Goal: Find contact information: Find contact information

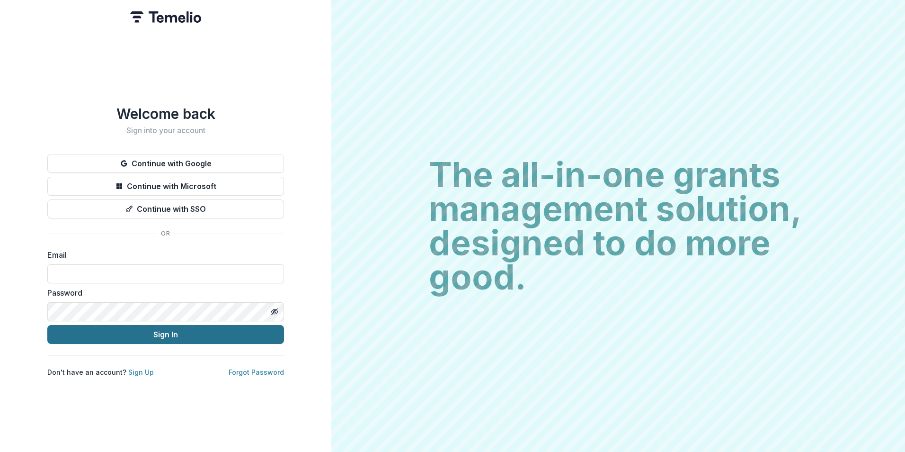
type input "**********"
click at [156, 325] on button "Sign In" at bounding box center [165, 334] width 237 height 19
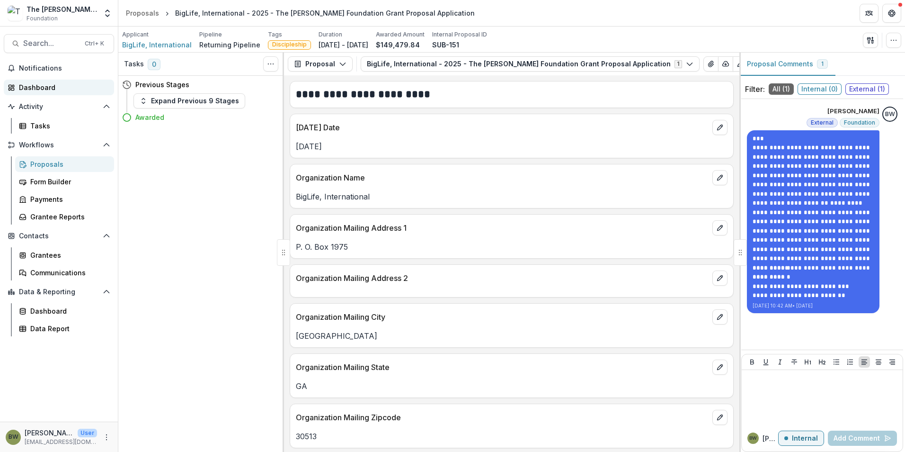
click at [39, 84] on div "Dashboard" at bounding box center [63, 87] width 88 height 10
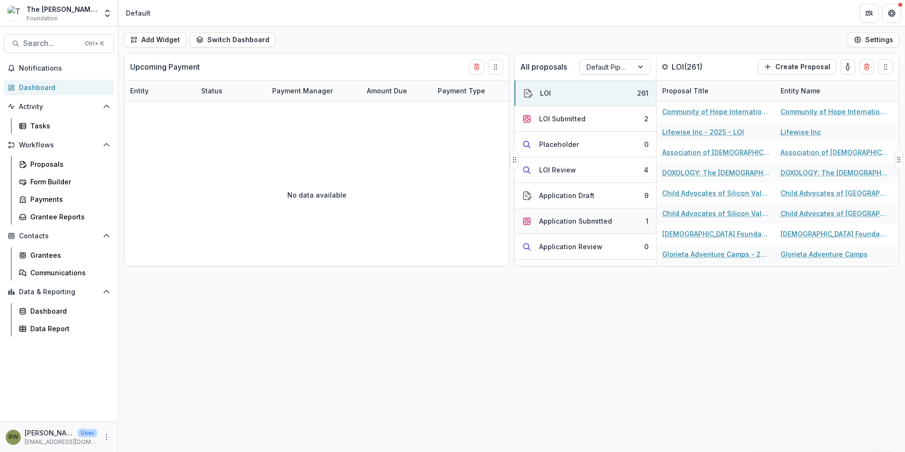
click at [570, 217] on div "Application Submitted" at bounding box center [575, 221] width 73 height 10
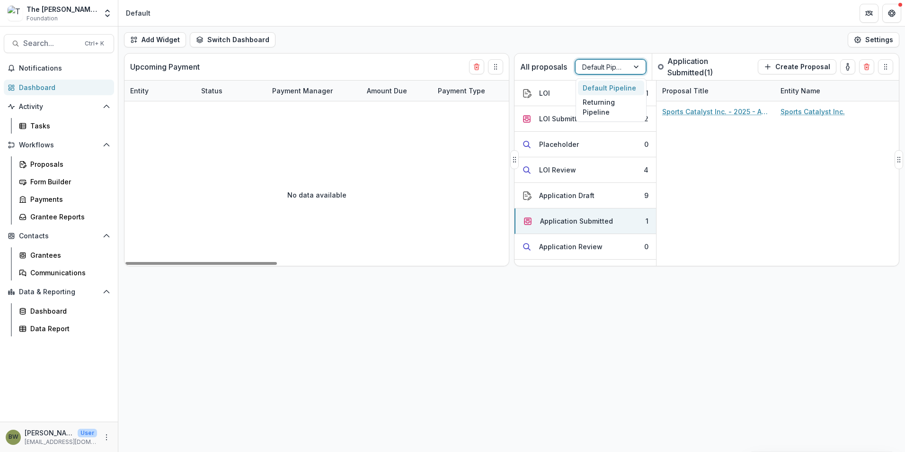
click at [616, 64] on div at bounding box center [602, 67] width 40 height 12
click at [608, 109] on div "Returning Pipeline" at bounding box center [611, 107] width 66 height 25
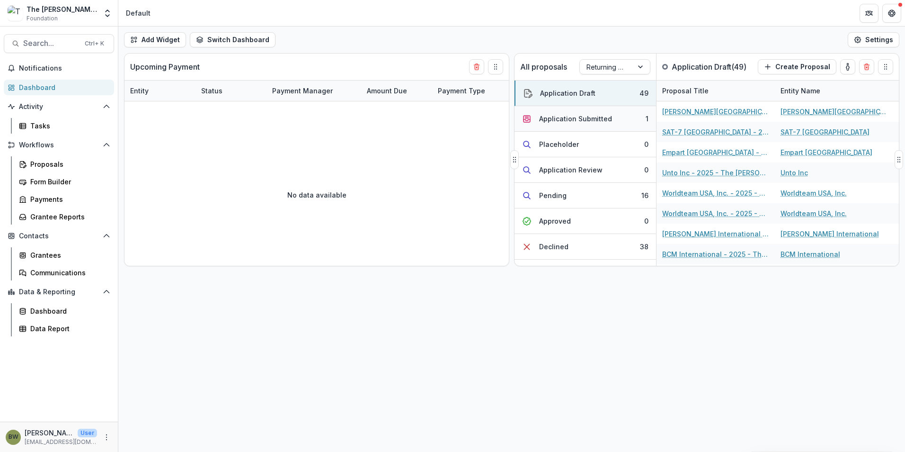
click at [585, 116] on div "Application Submitted" at bounding box center [575, 119] width 73 height 10
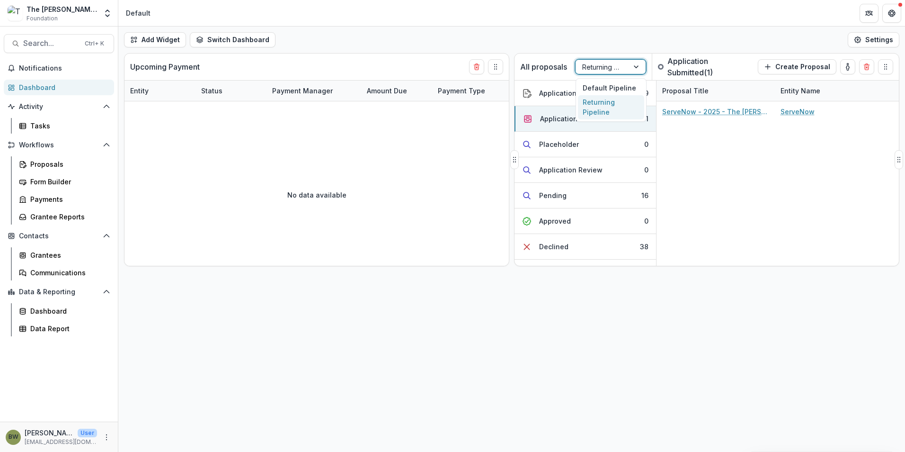
click at [604, 66] on div at bounding box center [602, 67] width 40 height 12
click at [584, 87] on div "Default Pipeline" at bounding box center [611, 87] width 66 height 15
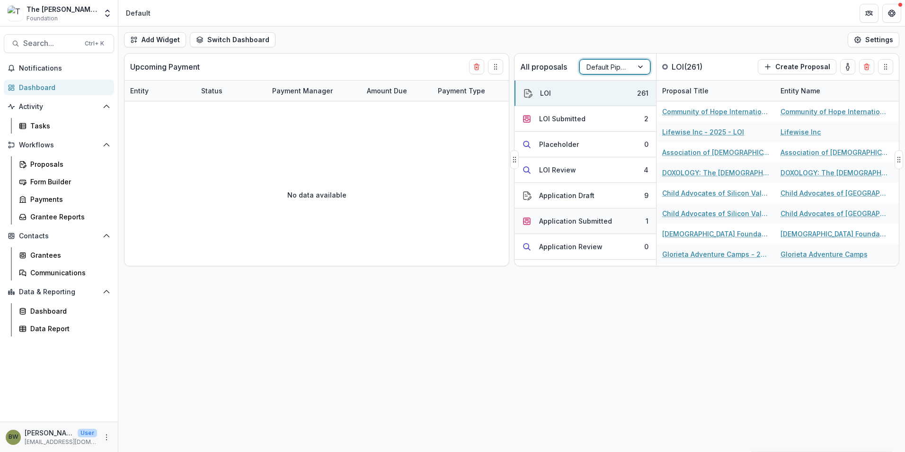
click at [564, 222] on div "Application Submitted" at bounding box center [575, 221] width 73 height 10
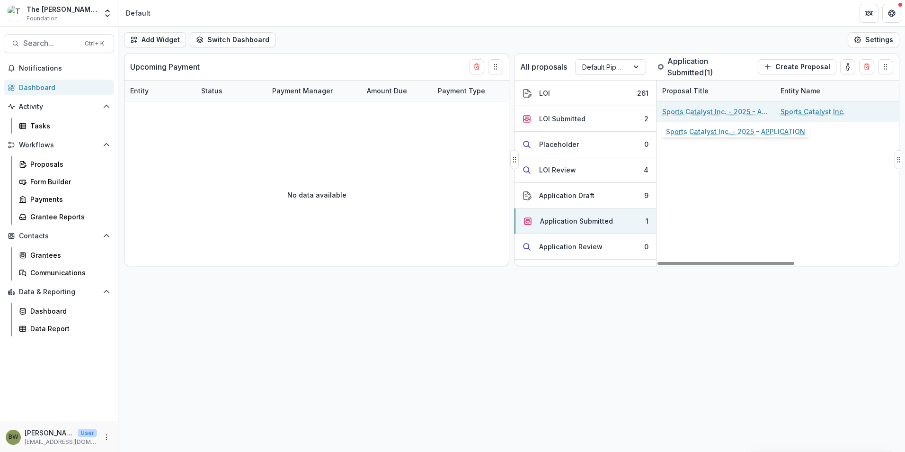
click at [682, 109] on link "Sports Catalyst Inc. - 2025 - APPLICATION" at bounding box center [715, 112] width 107 height 10
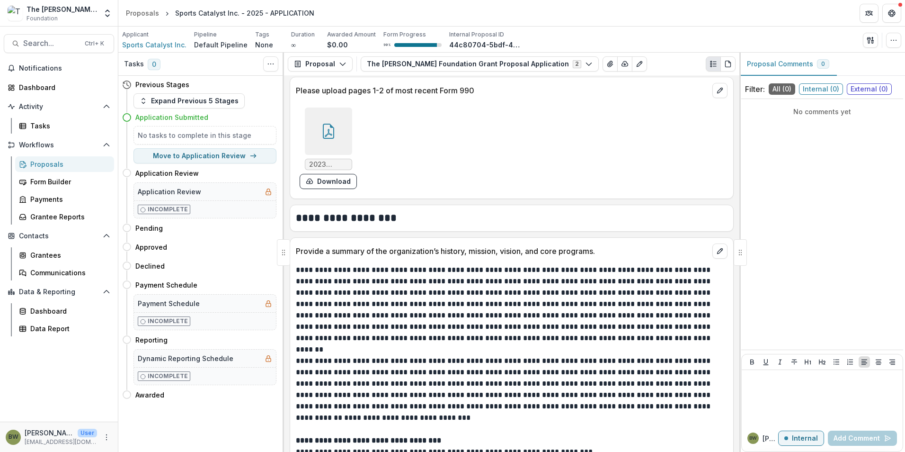
scroll to position [1373, 0]
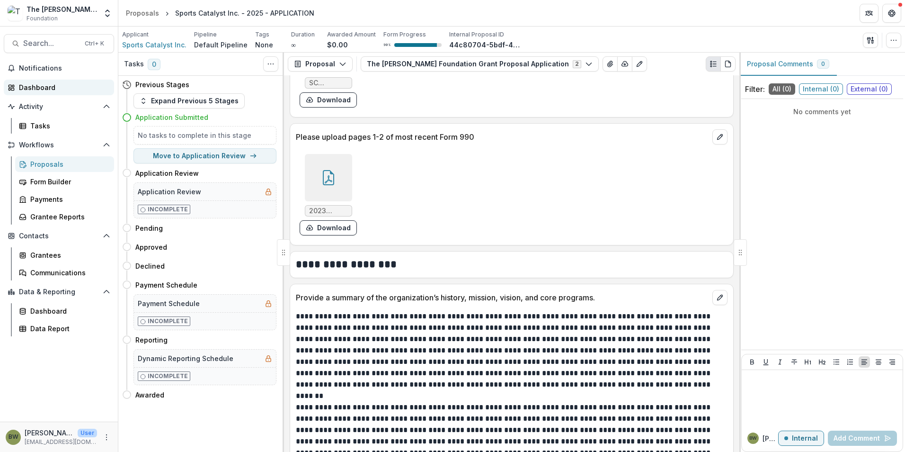
click at [30, 86] on div "Dashboard" at bounding box center [63, 87] width 88 height 10
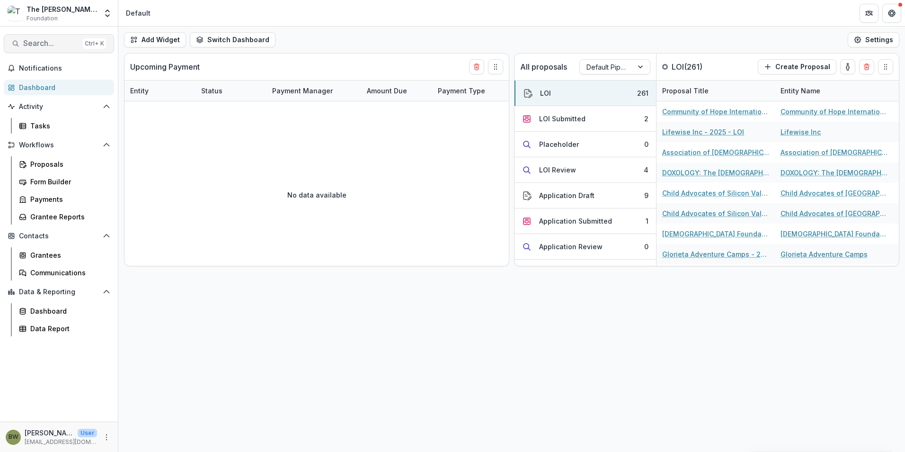
click at [48, 40] on span "Search..." at bounding box center [51, 43] width 56 height 9
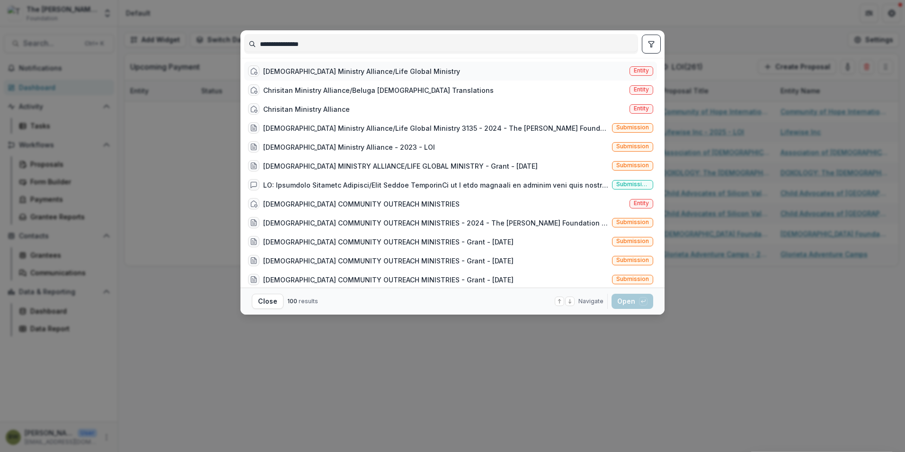
type input "**********"
click at [385, 68] on div "[DEMOGRAPHIC_DATA] Ministry Alliance/Life Global Ministry" at bounding box center [361, 71] width 197 height 10
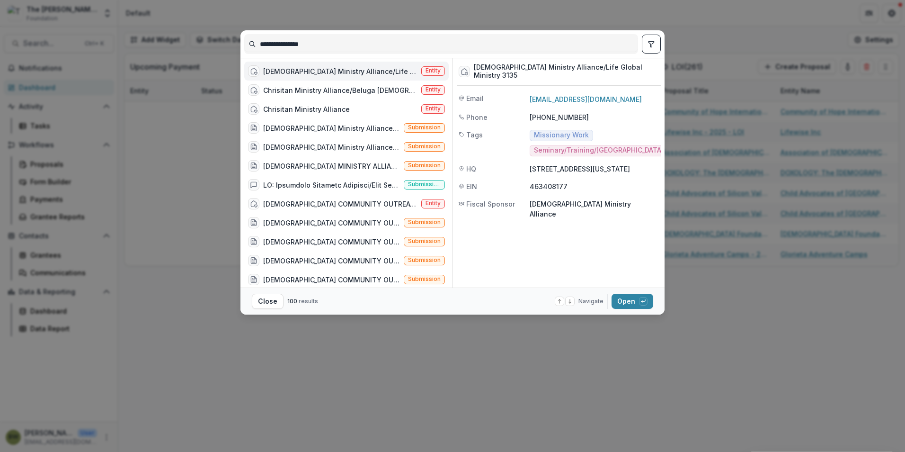
click at [427, 69] on span "Entity" at bounding box center [433, 70] width 15 height 7
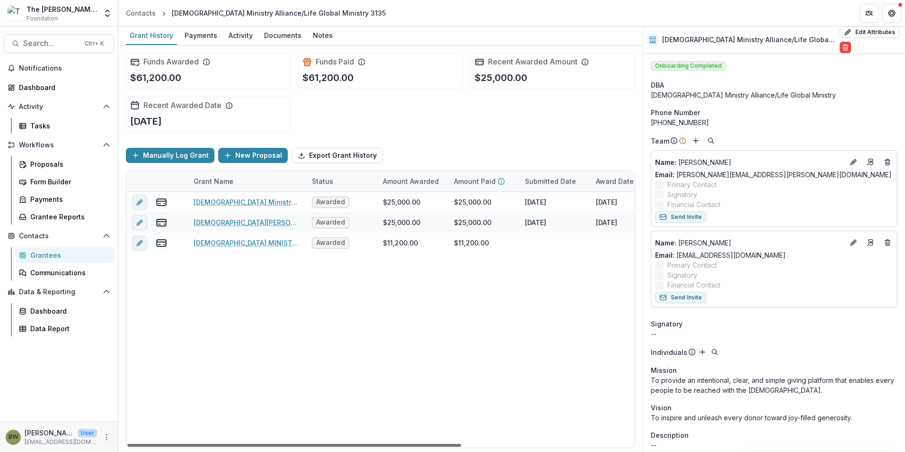
drag, startPoint x: 406, startPoint y: 443, endPoint x: 361, endPoint y: 443, distance: 45.0
click at [361, 444] on div at bounding box center [294, 445] width 334 height 3
drag, startPoint x: 321, startPoint y: 445, endPoint x: 296, endPoint y: 322, distance: 125.2
click at [296, 444] on div at bounding box center [294, 445] width 334 height 3
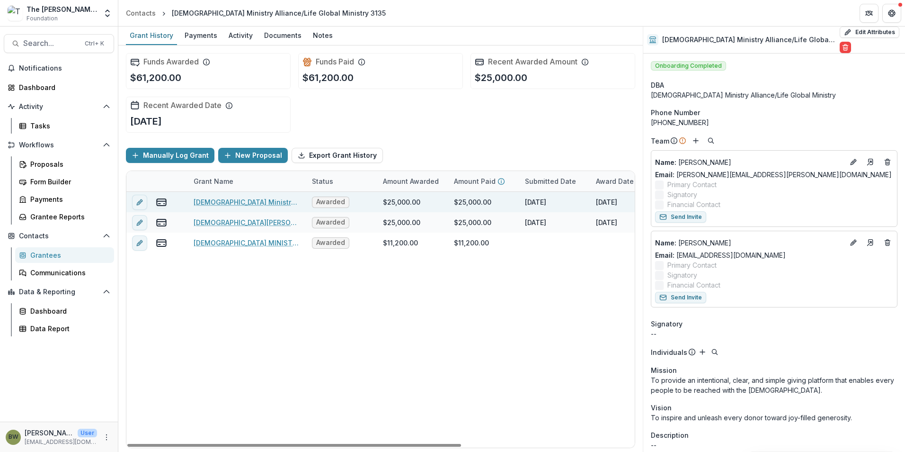
click at [267, 202] on link "[DEMOGRAPHIC_DATA] Ministry Alliance/Life Global Ministry 3135 - 2024 - The [PE…" at bounding box center [247, 202] width 107 height 10
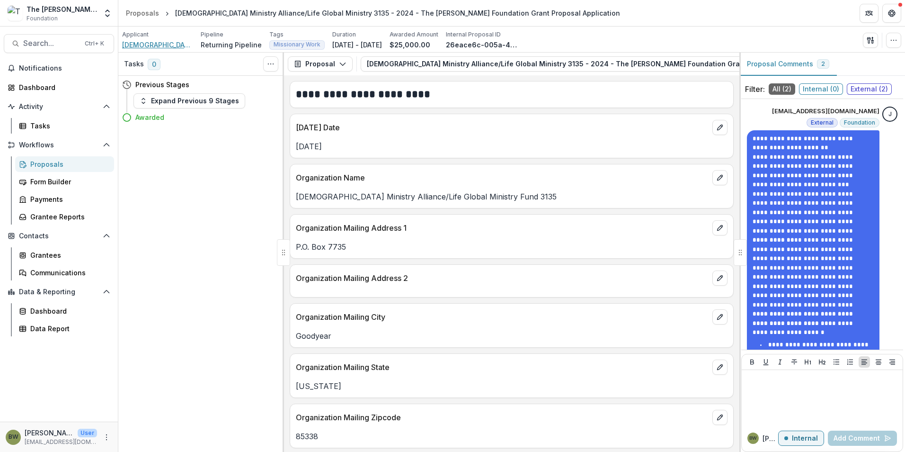
click at [160, 42] on span "[DEMOGRAPHIC_DATA] Ministry Alliance/Life Global Ministry 3135" at bounding box center [157, 45] width 71 height 10
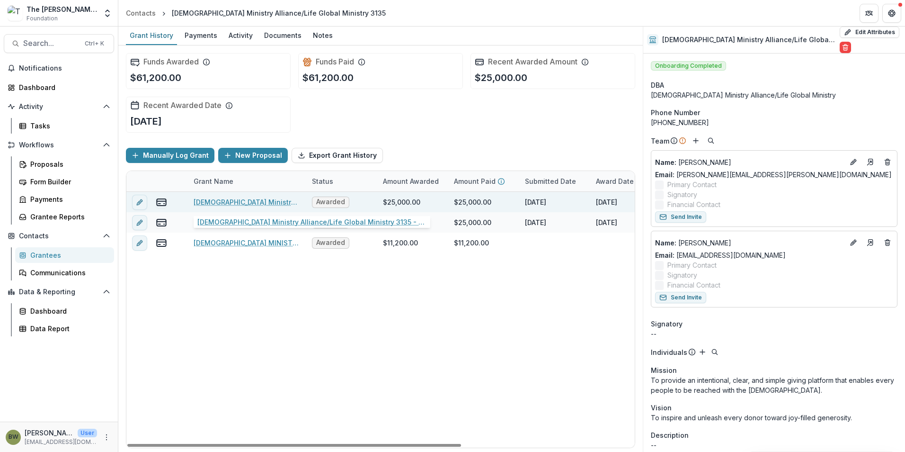
click at [216, 199] on link "[DEMOGRAPHIC_DATA] Ministry Alliance/Life Global Ministry 3135 - 2024 - The [PE…" at bounding box center [247, 202] width 107 height 10
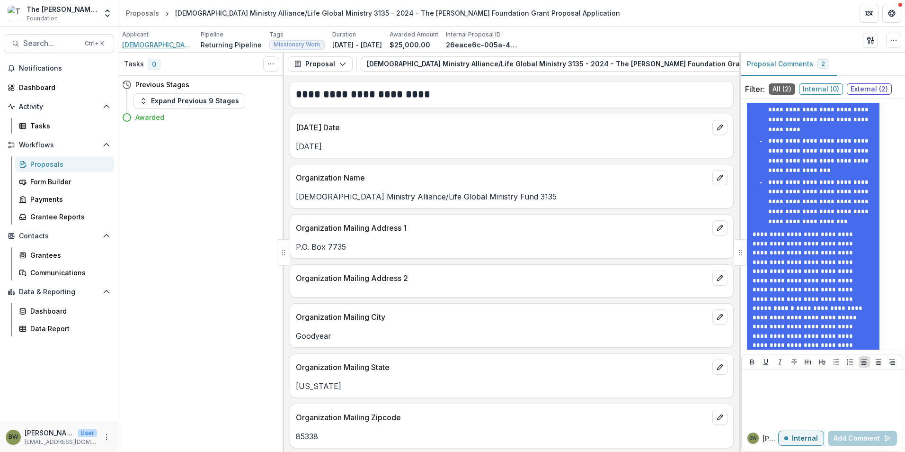
click at [140, 45] on span "[DEMOGRAPHIC_DATA] Ministry Alliance/Life Global Ministry 3135" at bounding box center [157, 45] width 71 height 10
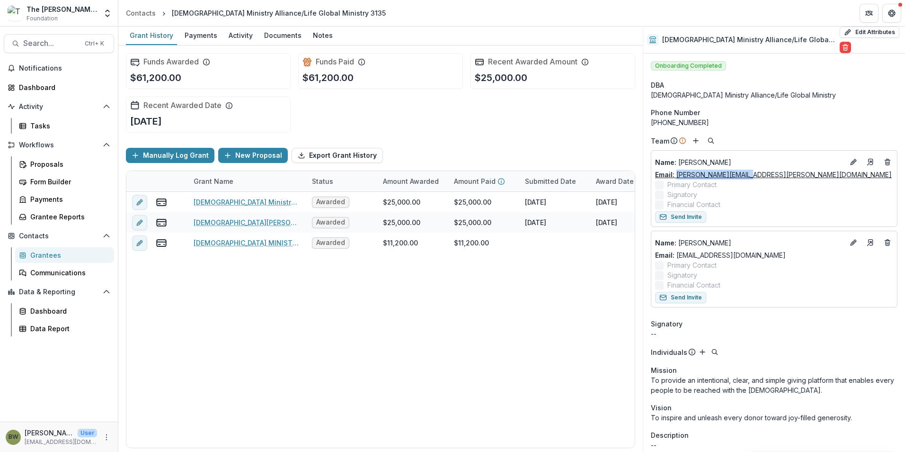
drag, startPoint x: 759, startPoint y: 173, endPoint x: 676, endPoint y: 178, distance: 83.0
click at [676, 178] on div "Email: [PERSON_NAME][EMAIL_ADDRESS][PERSON_NAME][DOMAIN_NAME]" at bounding box center [774, 174] width 238 height 10
drag, startPoint x: 676, startPoint y: 178, endPoint x: 683, endPoint y: 178, distance: 6.6
copy link "[PERSON_NAME][EMAIL_ADDRESS][PERSON_NAME][DOMAIN_NAME]"
click at [317, 37] on div "Notes" at bounding box center [322, 35] width 27 height 14
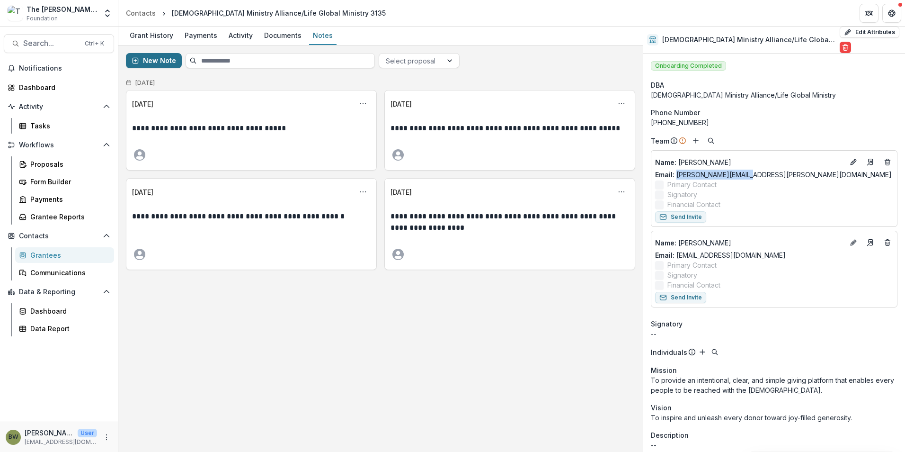
click at [169, 62] on button "New Note" at bounding box center [154, 60] width 56 height 15
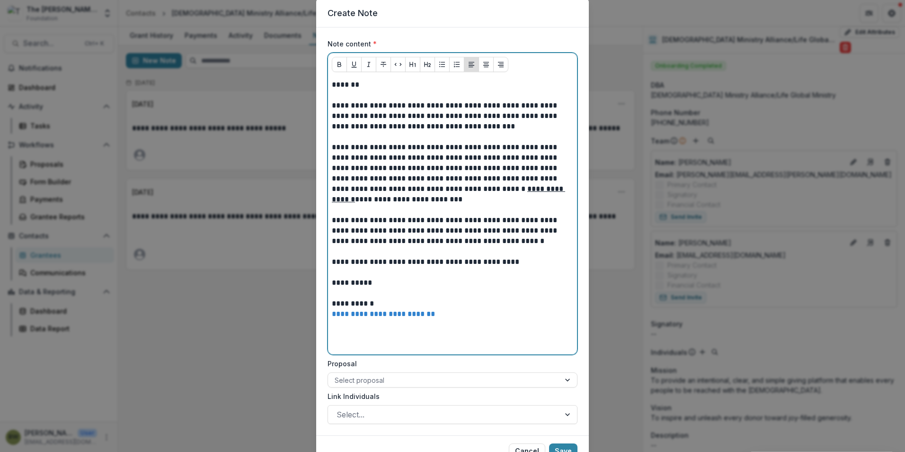
scroll to position [47, 0]
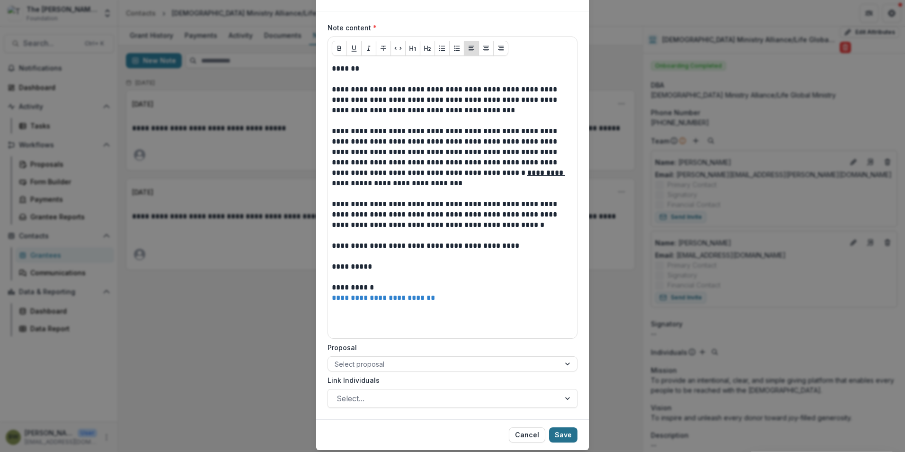
click at [568, 439] on button "Save" at bounding box center [563, 434] width 28 height 15
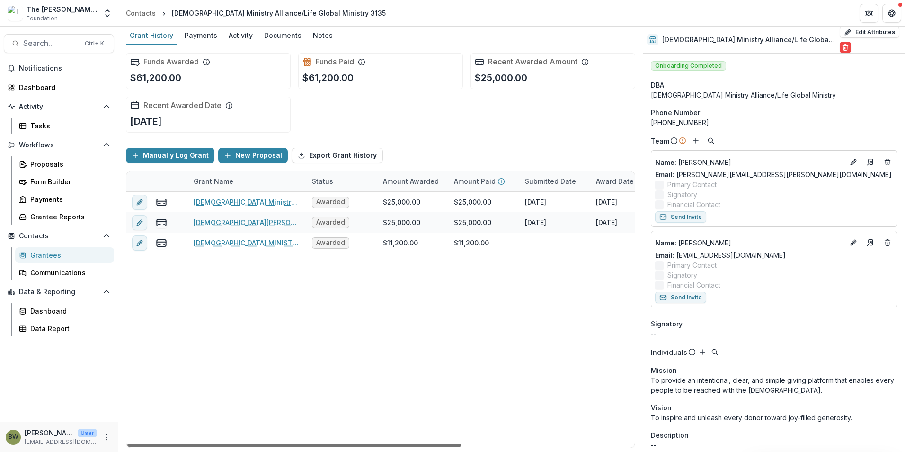
drag, startPoint x: 326, startPoint y: 445, endPoint x: 212, endPoint y: 444, distance: 113.6
click at [212, 444] on div at bounding box center [294, 445] width 334 height 3
click at [30, 46] on span "Search..." at bounding box center [51, 43] width 56 height 9
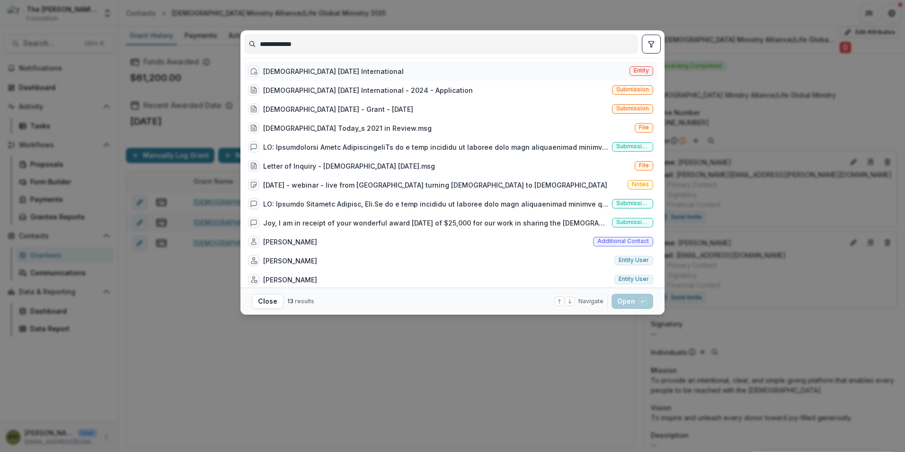
type input "**********"
click at [327, 73] on div "[DEMOGRAPHIC_DATA] [DATE] International" at bounding box center [333, 71] width 141 height 10
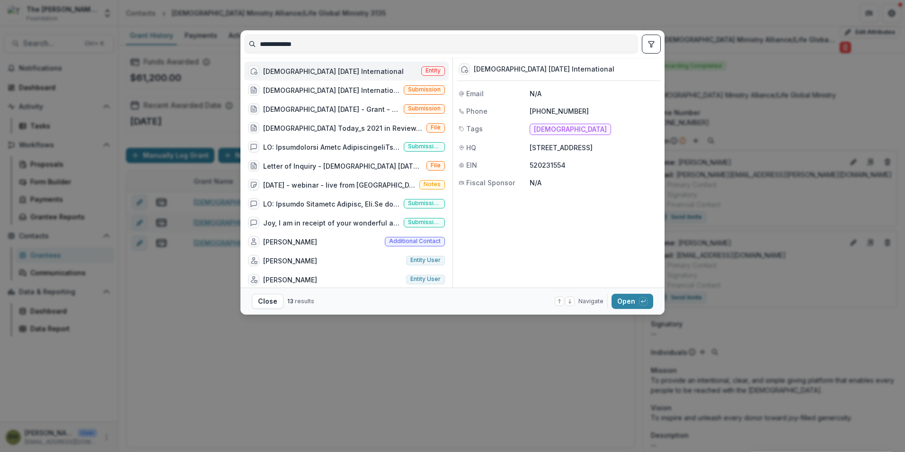
click at [434, 72] on span "Entity" at bounding box center [433, 70] width 15 height 7
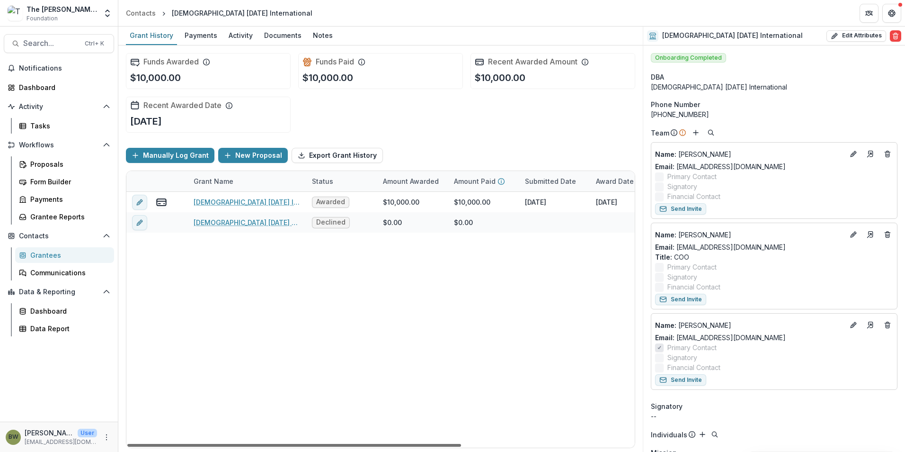
drag, startPoint x: 344, startPoint y: 446, endPoint x: 335, endPoint y: 445, distance: 9.0
click at [335, 445] on div at bounding box center [294, 445] width 334 height 3
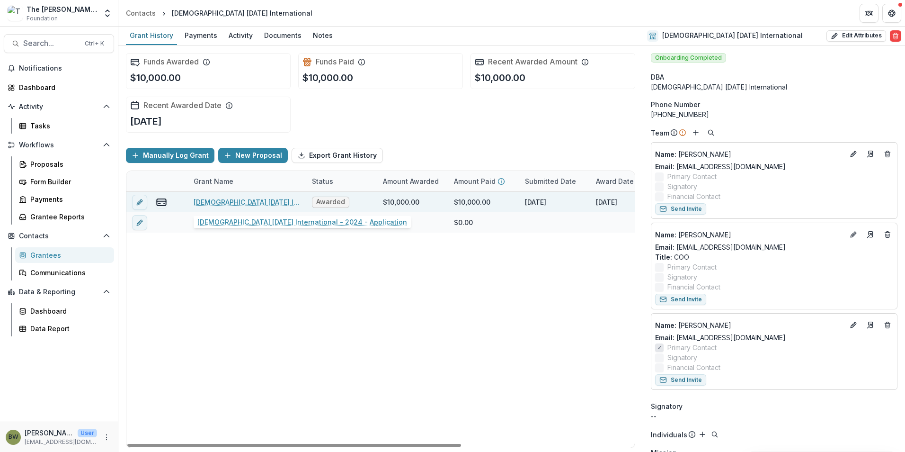
click at [251, 200] on link "[DEMOGRAPHIC_DATA] [DATE] International - 2024 - Application" at bounding box center [247, 202] width 107 height 10
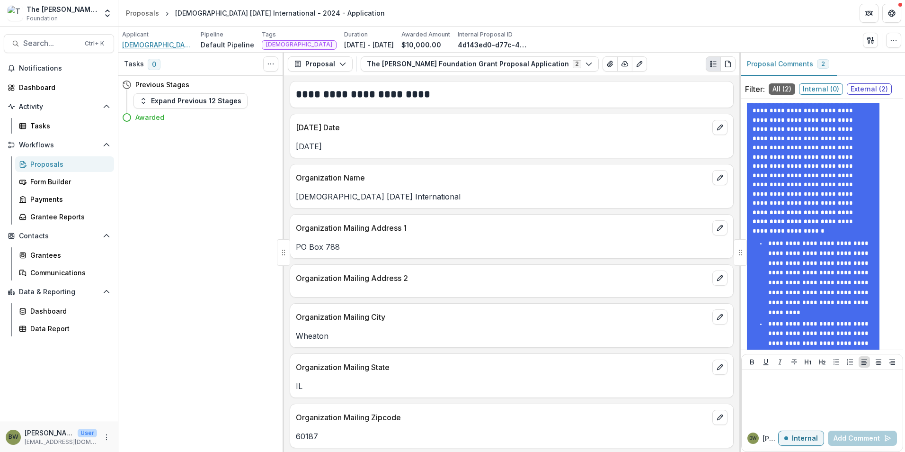
click at [151, 45] on span "[DEMOGRAPHIC_DATA] [DATE] International" at bounding box center [157, 45] width 71 height 10
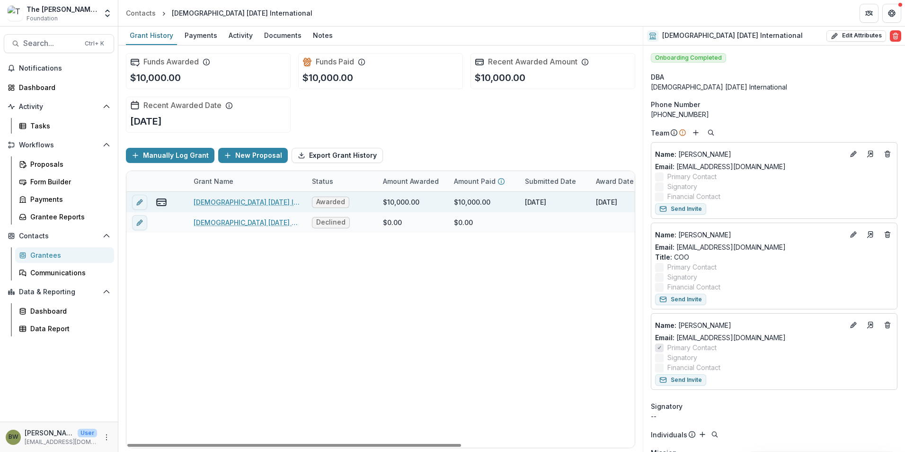
click at [232, 200] on link "[DEMOGRAPHIC_DATA] [DATE] International - 2024 - Application" at bounding box center [247, 202] width 107 height 10
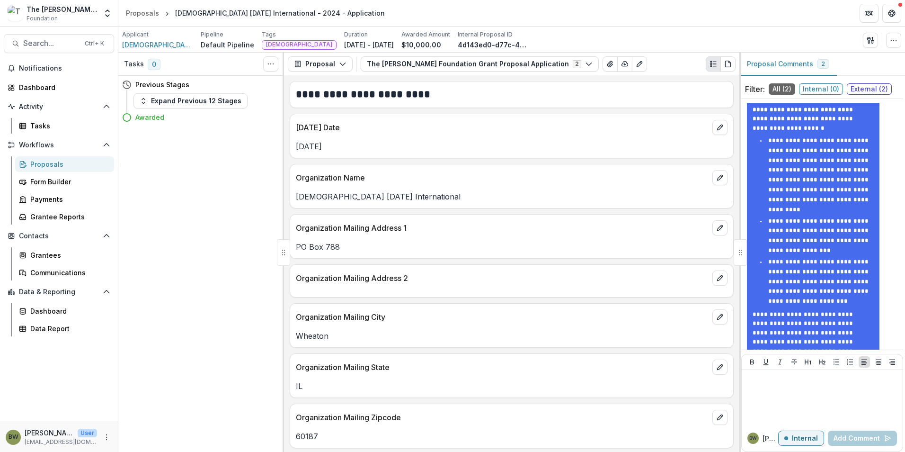
scroll to position [92, 0]
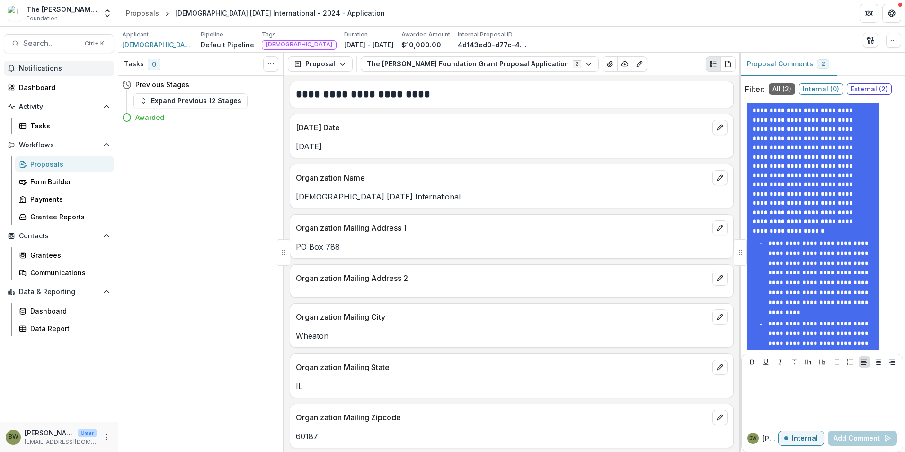
click at [22, 66] on span "Notifications" at bounding box center [64, 68] width 91 height 8
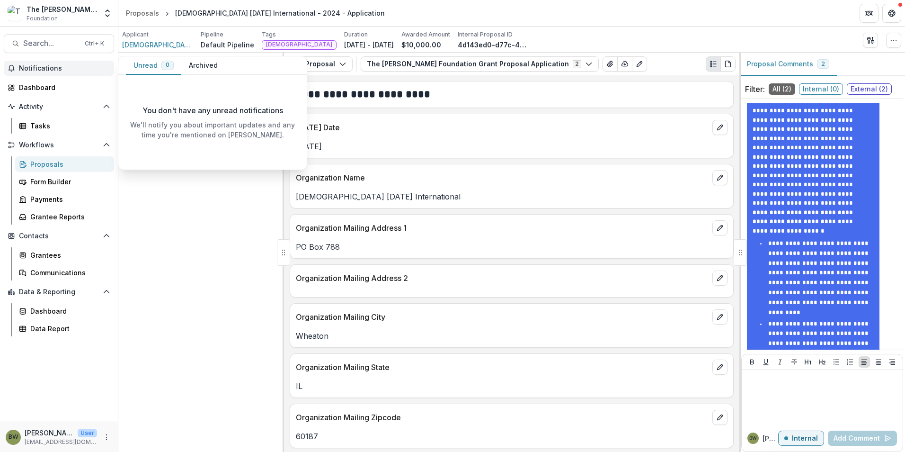
click at [208, 261] on div "Tasks 0 Show Cancelled Tasks Previous Stages Expand Previous 12 Stages Awarded" at bounding box center [201, 252] width 166 height 399
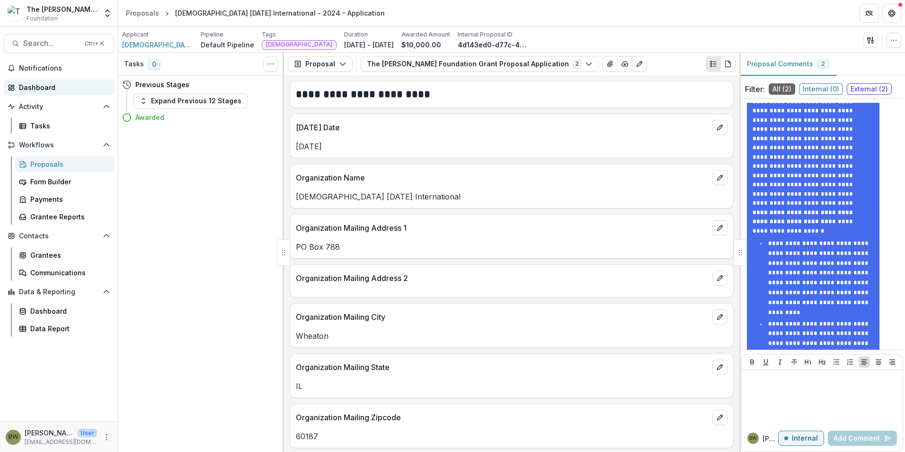
click at [48, 93] on link "Dashboard" at bounding box center [59, 88] width 110 height 16
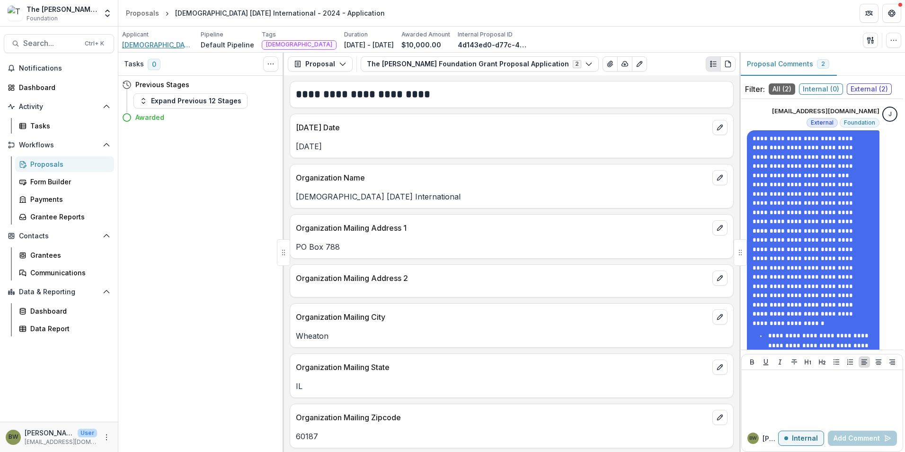
click at [170, 45] on span "[DEMOGRAPHIC_DATA] [DATE] International" at bounding box center [157, 45] width 71 height 10
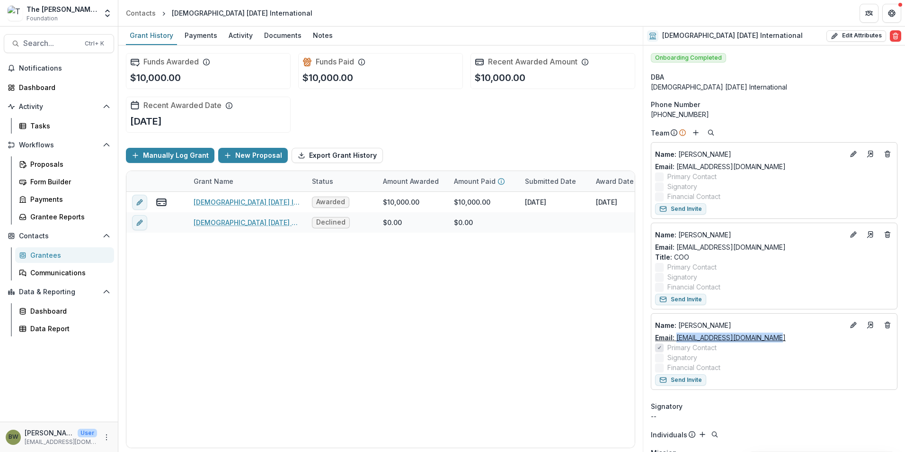
drag, startPoint x: 773, startPoint y: 338, endPoint x: 678, endPoint y: 338, distance: 94.2
click at [678, 338] on div "Email: [EMAIL_ADDRESS][DOMAIN_NAME]" at bounding box center [774, 337] width 238 height 10
drag, startPoint x: 678, startPoint y: 338, endPoint x: 691, endPoint y: 334, distance: 13.3
copy link "[EMAIL_ADDRESS][DOMAIN_NAME]"
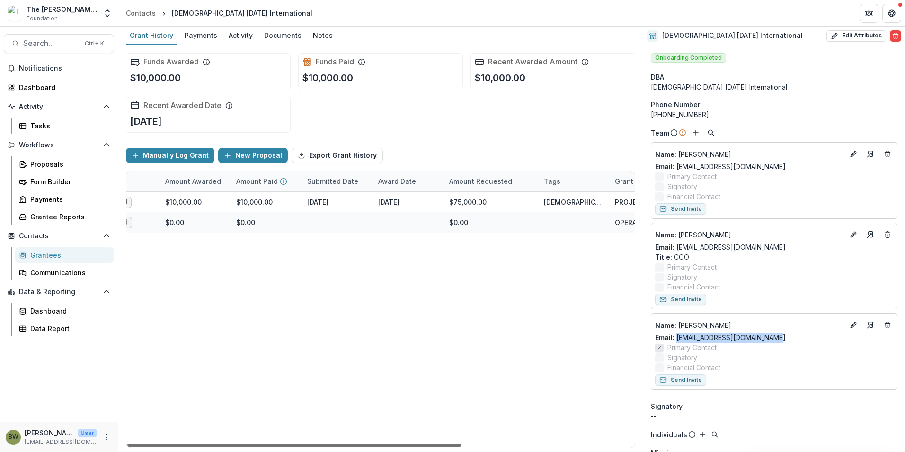
scroll to position [0, 240]
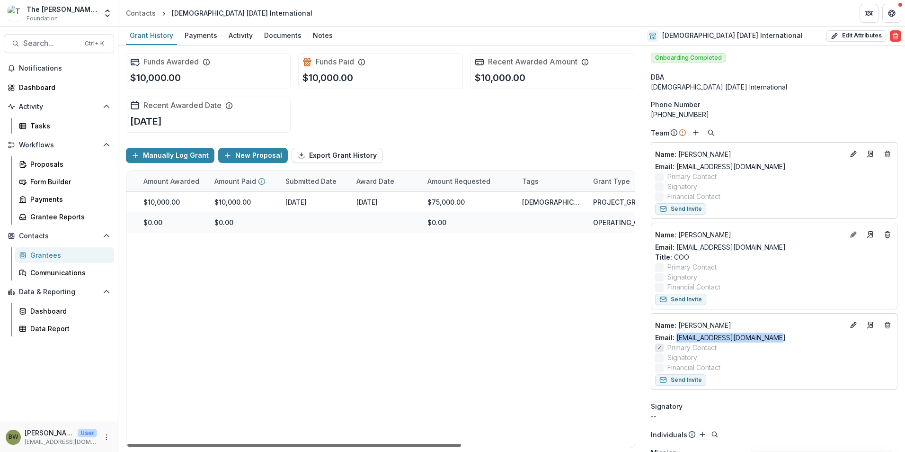
drag, startPoint x: 450, startPoint y: 441, endPoint x: 607, endPoint y: 432, distance: 157.4
click at [461, 444] on div at bounding box center [294, 445] width 334 height 3
copy link "[EMAIL_ADDRESS][DOMAIN_NAME]"
click at [312, 32] on div "Notes" at bounding box center [322, 35] width 27 height 14
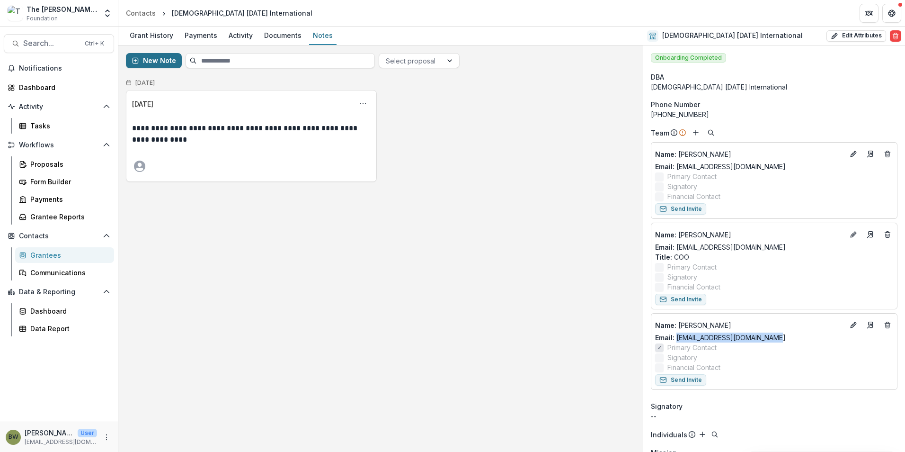
click at [169, 60] on button "New Note" at bounding box center [154, 60] width 56 height 15
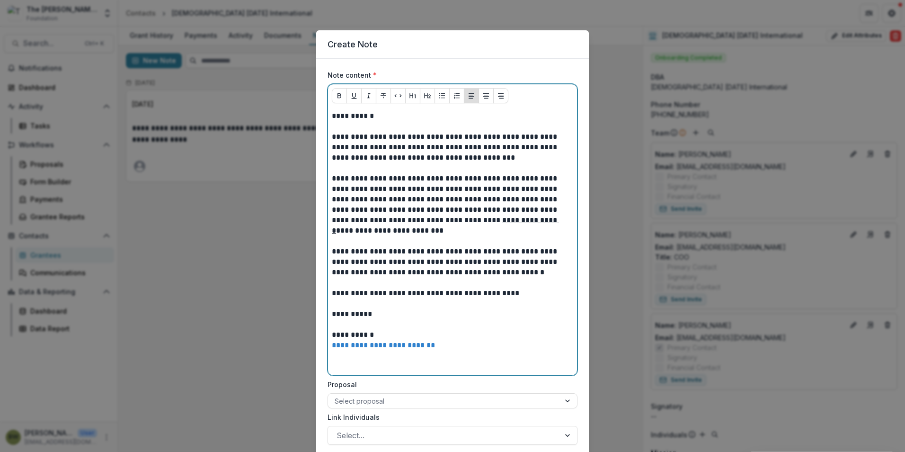
scroll to position [65, 0]
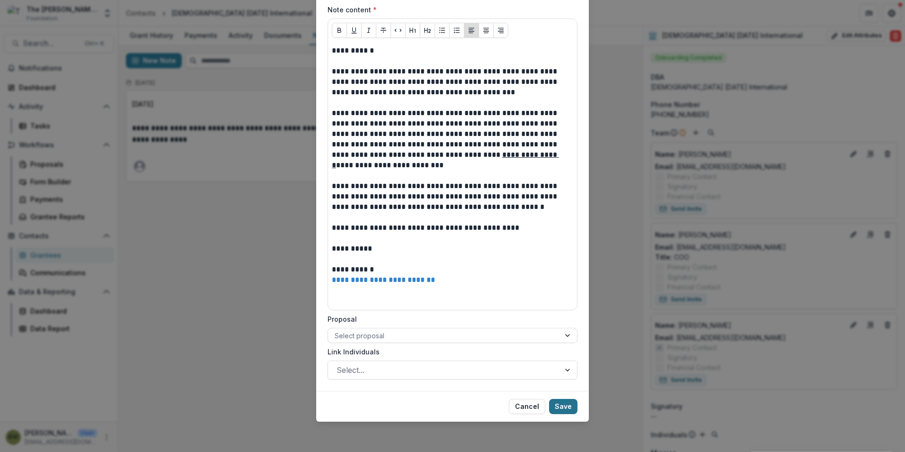
click at [560, 402] on button "Save" at bounding box center [563, 406] width 28 height 15
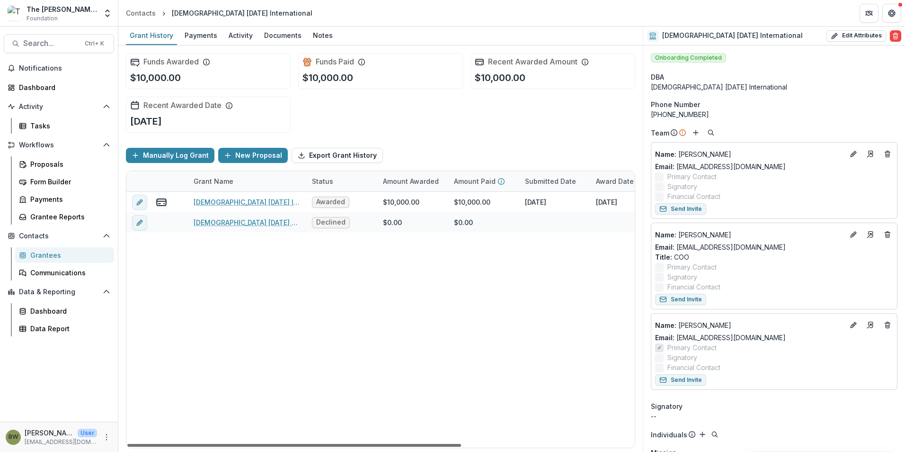
drag, startPoint x: 352, startPoint y: 442, endPoint x: 283, endPoint y: 452, distance: 69.8
click at [283, 446] on div at bounding box center [294, 445] width 334 height 3
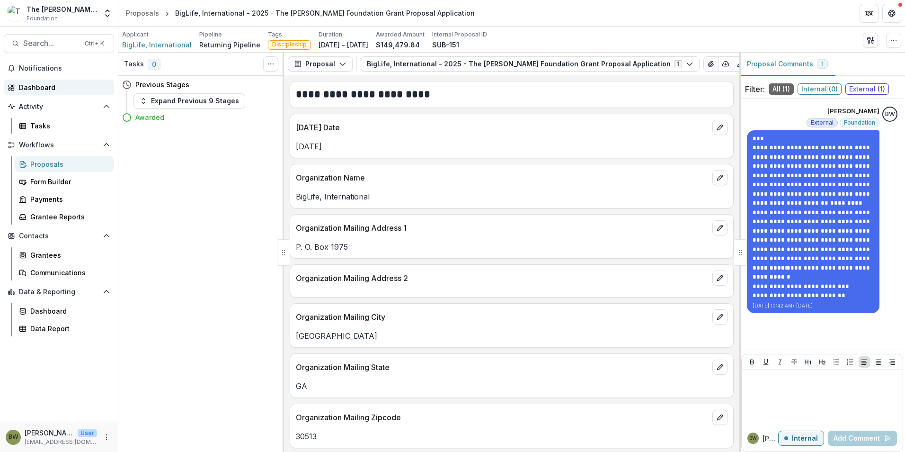
click at [35, 94] on link "Dashboard" at bounding box center [59, 88] width 110 height 16
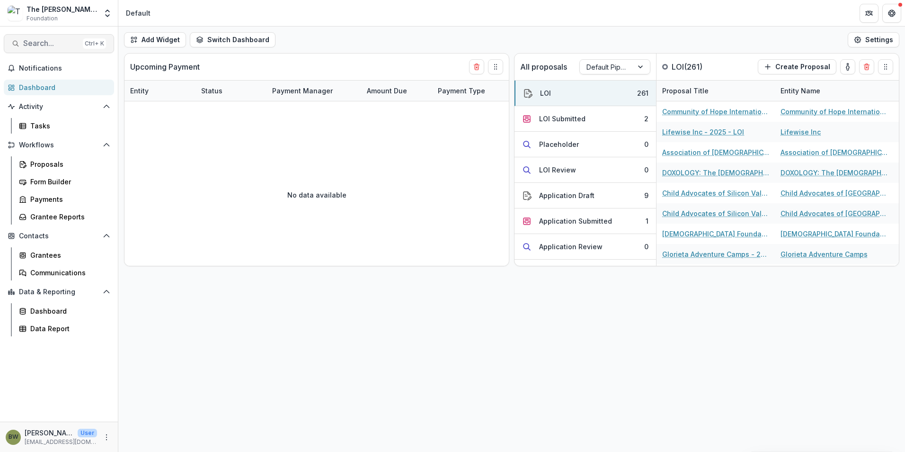
click at [50, 40] on span "Search..." at bounding box center [51, 43] width 56 height 9
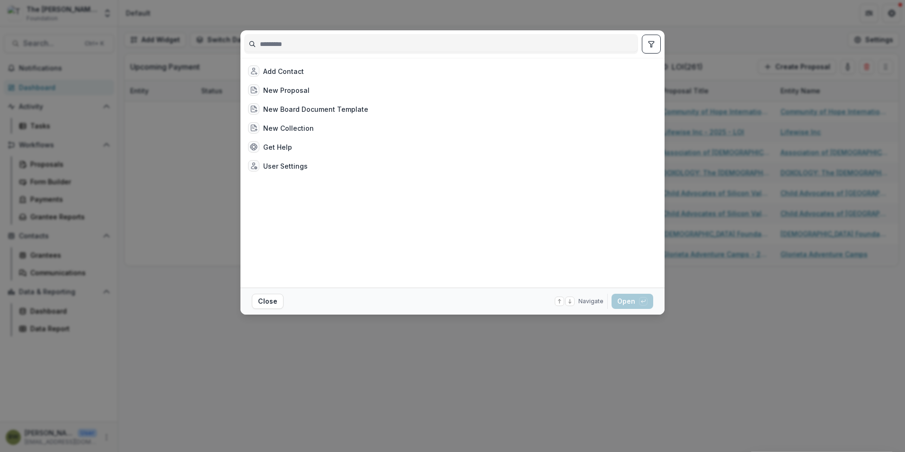
click at [279, 47] on input at bounding box center [441, 43] width 393 height 15
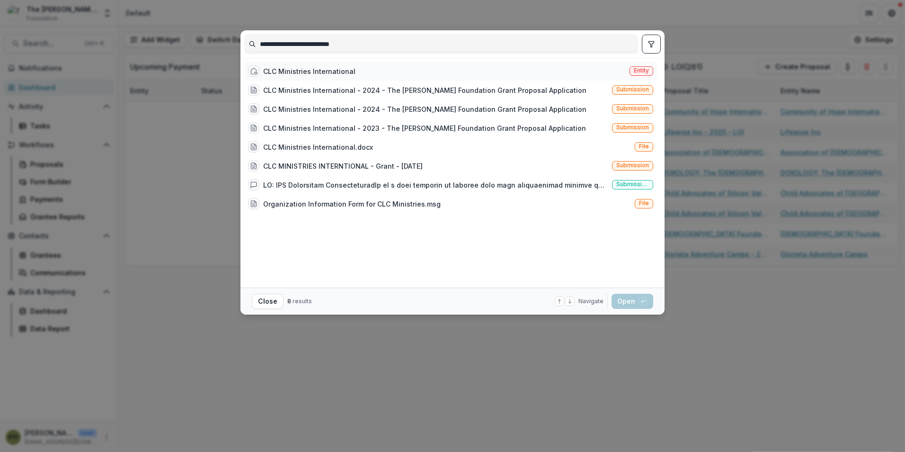
type input "**********"
click at [640, 74] on span "Entity" at bounding box center [642, 70] width 24 height 9
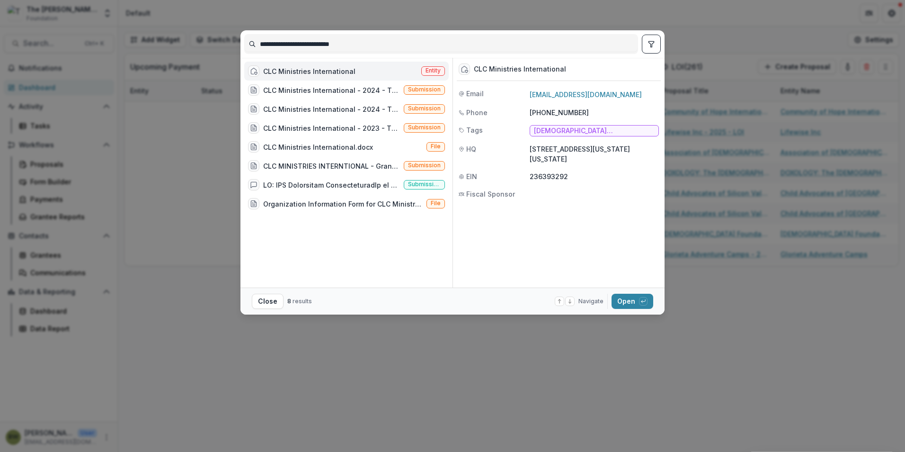
click at [425, 69] on span "Entity" at bounding box center [433, 70] width 24 height 9
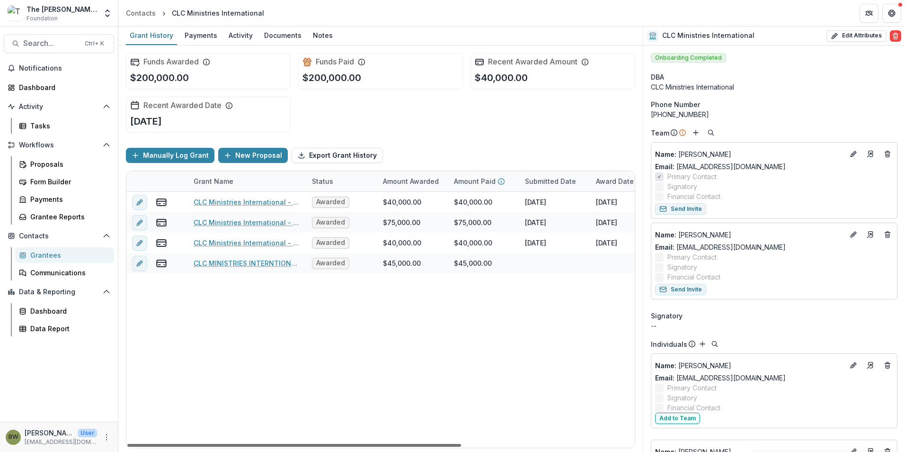
drag, startPoint x: 359, startPoint y: 445, endPoint x: 291, endPoint y: 453, distance: 69.1
click at [291, 446] on div at bounding box center [294, 445] width 334 height 3
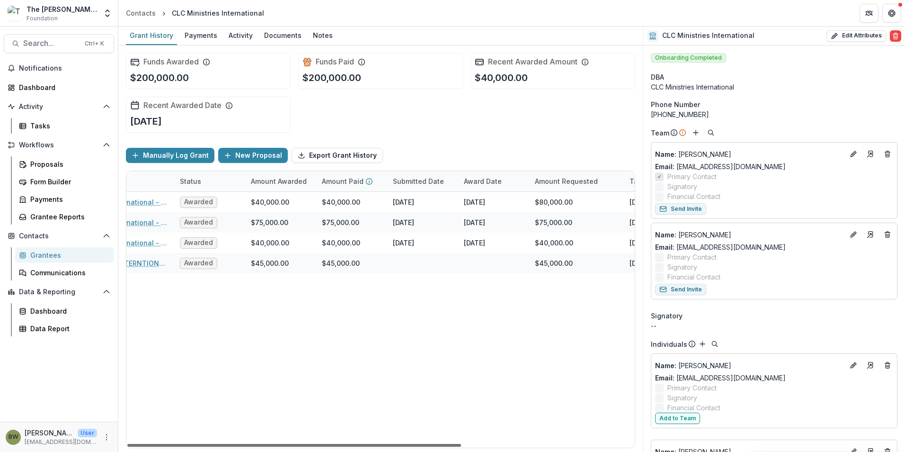
scroll to position [0, 155]
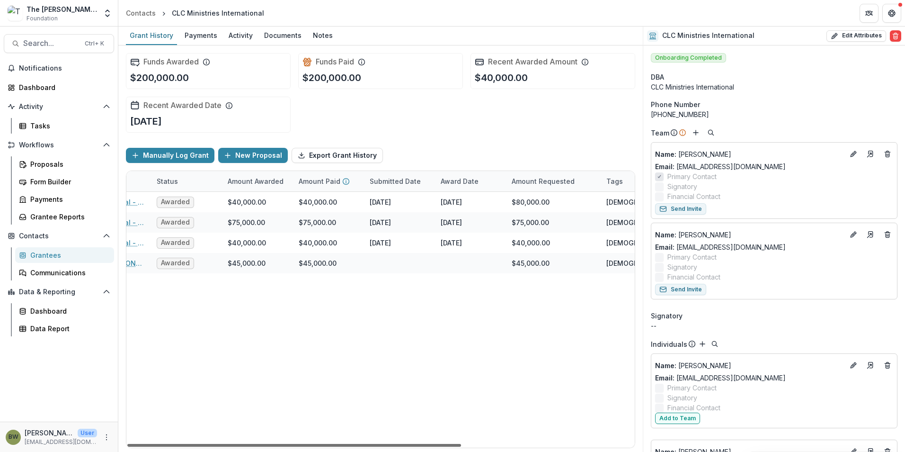
drag, startPoint x: 342, startPoint y: 444, endPoint x: 444, endPoint y: 441, distance: 101.8
click at [444, 444] on div at bounding box center [294, 445] width 334 height 3
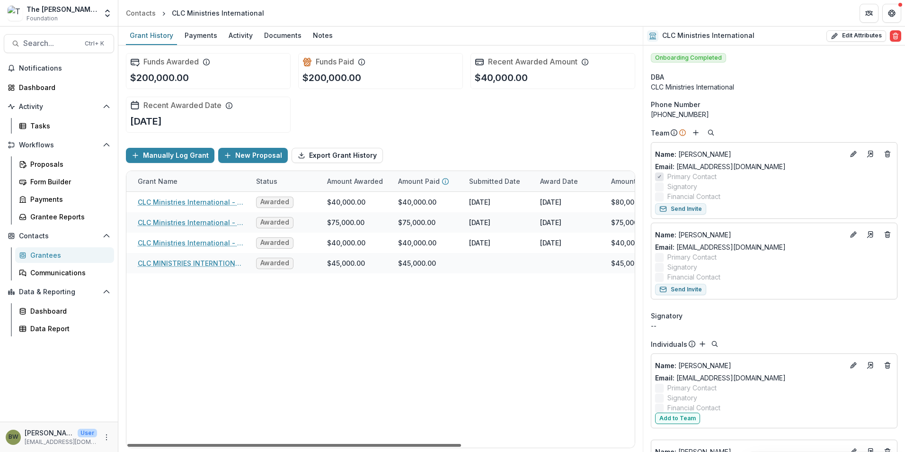
scroll to position [0, 0]
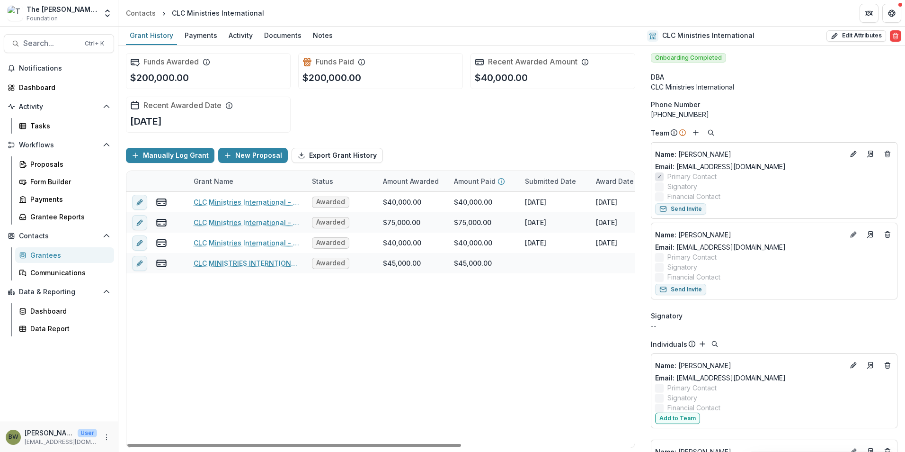
drag, startPoint x: 373, startPoint y: 445, endPoint x: 232, endPoint y: 413, distance: 144.6
click at [243, 444] on div at bounding box center [294, 445] width 334 height 3
click at [317, 36] on div "Notes" at bounding box center [322, 35] width 27 height 14
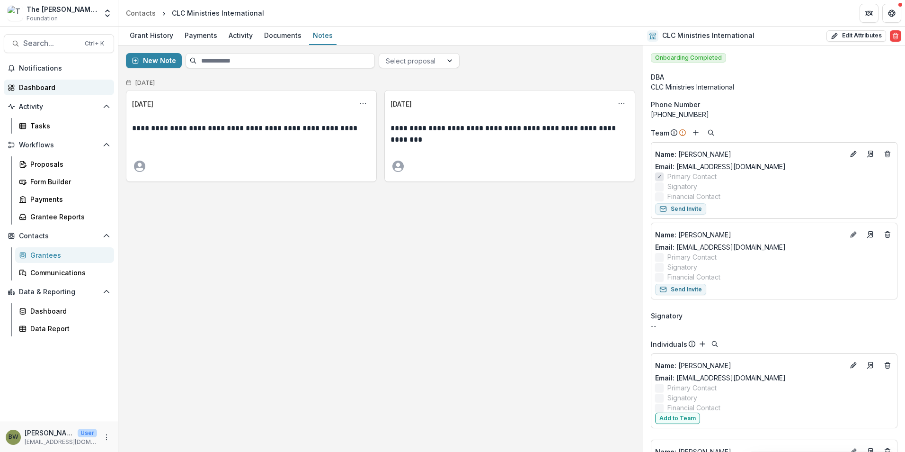
click at [46, 89] on div "Dashboard" at bounding box center [63, 87] width 88 height 10
click at [239, 15] on div "CLC Ministries International" at bounding box center [218, 13] width 92 height 10
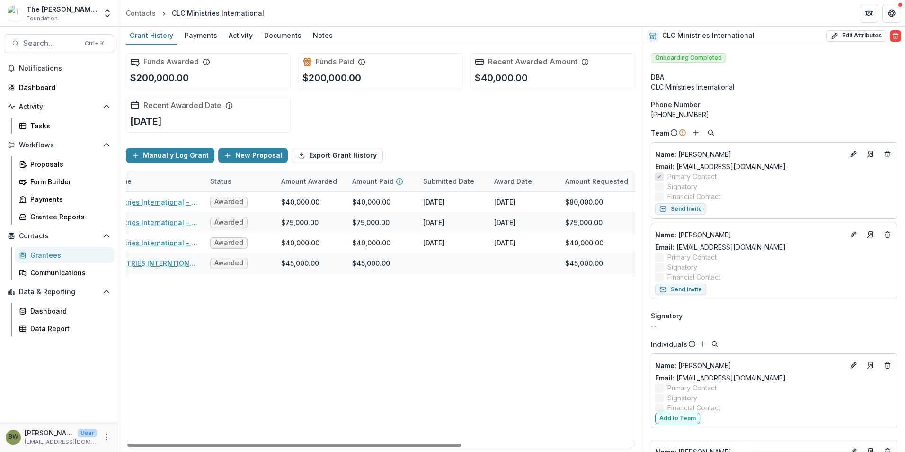
drag, startPoint x: 411, startPoint y: 442, endPoint x: 478, endPoint y: 436, distance: 67.5
click at [461, 444] on div at bounding box center [294, 445] width 334 height 3
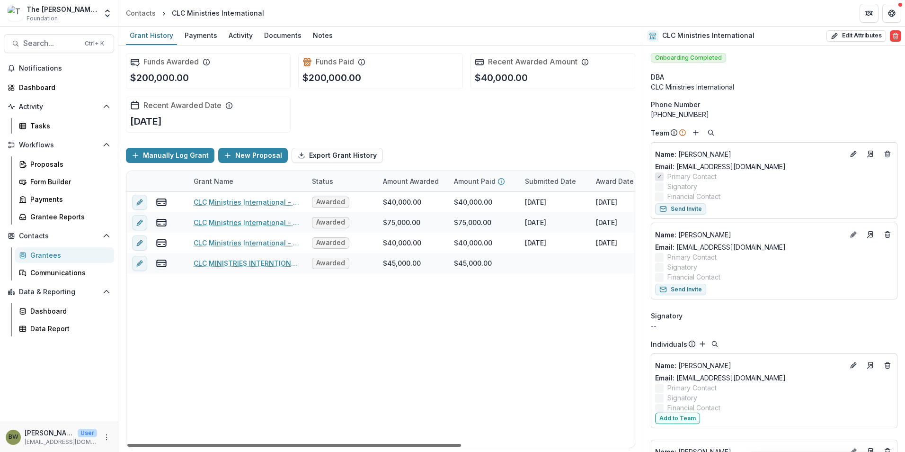
drag, startPoint x: 374, startPoint y: 444, endPoint x: 151, endPoint y: 439, distance: 223.5
click at [151, 444] on div at bounding box center [294, 445] width 334 height 3
click at [47, 49] on button "Search... Ctrl + K" at bounding box center [59, 43] width 110 height 19
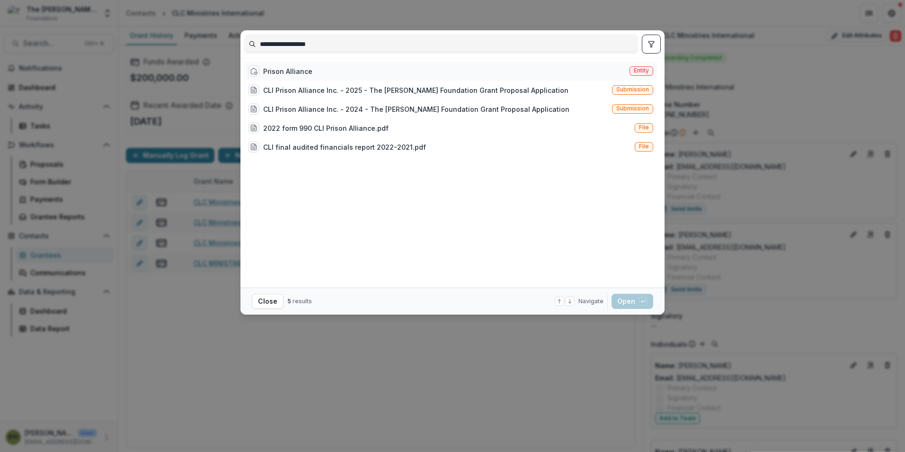
type input "**********"
click at [649, 70] on span "Entity" at bounding box center [641, 70] width 15 height 7
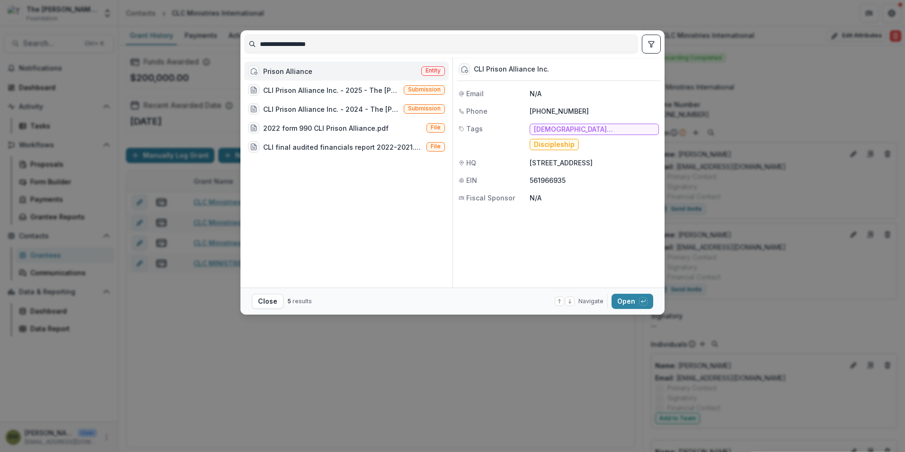
click at [296, 73] on div "Prison Alliance" at bounding box center [287, 71] width 49 height 10
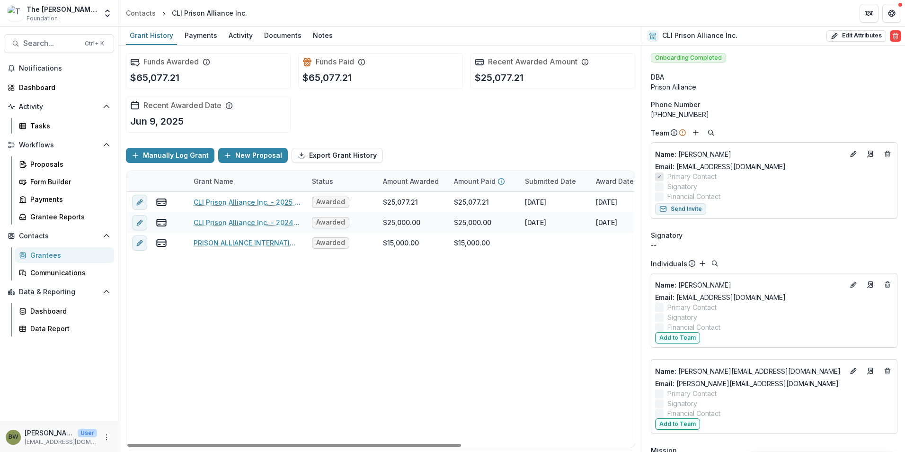
drag, startPoint x: 378, startPoint y: 443, endPoint x: 206, endPoint y: 422, distance: 173.2
click at [211, 444] on div at bounding box center [294, 445] width 334 height 3
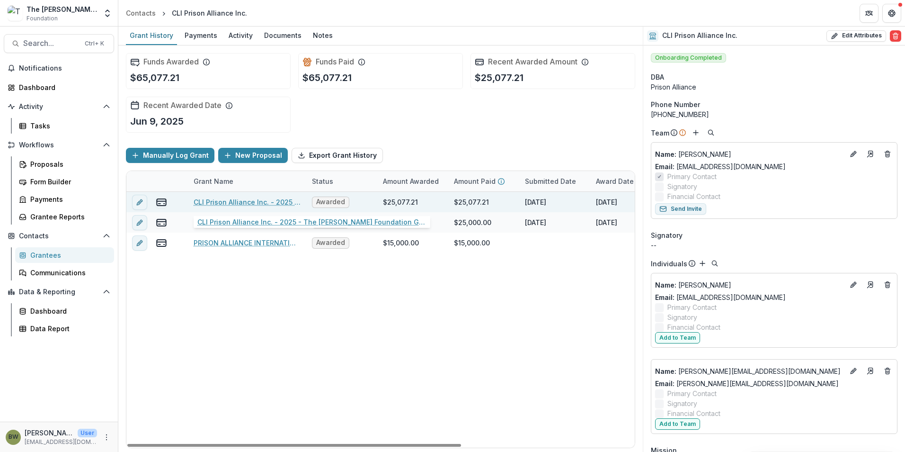
click at [229, 201] on link "CLI Prison Alliance Inc. - 2025 - The Bolick Foundation Grant Proposal Applicat…" at bounding box center [247, 202] width 107 height 10
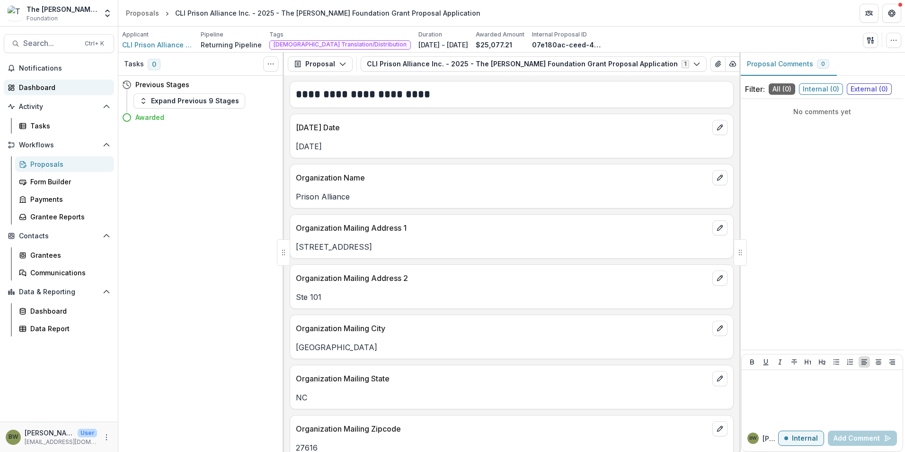
click at [40, 89] on div "Dashboard" at bounding box center [63, 87] width 88 height 10
click at [153, 45] on span "CLI Prison Alliance Inc." at bounding box center [157, 45] width 71 height 10
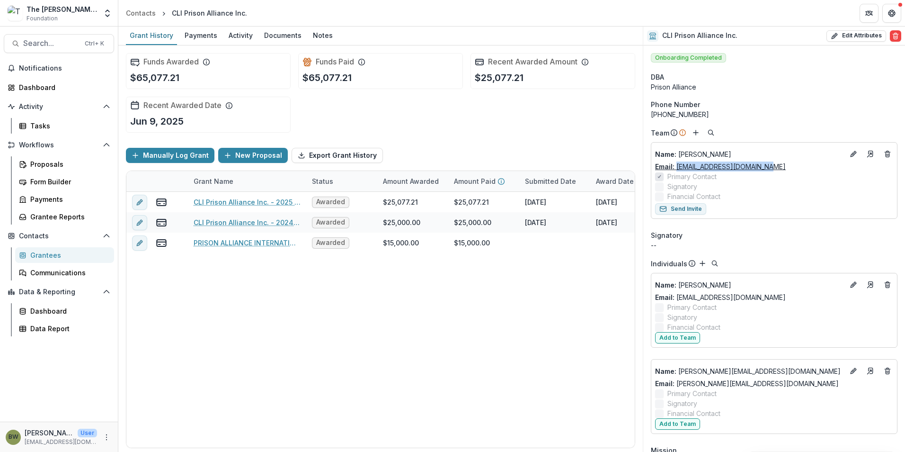
drag, startPoint x: 763, startPoint y: 167, endPoint x: 677, endPoint y: 170, distance: 86.3
click at [677, 170] on div "Email: heathp@prisonalliance.org" at bounding box center [774, 166] width 238 height 10
drag, startPoint x: 677, startPoint y: 170, endPoint x: 690, endPoint y: 170, distance: 13.7
copy link "heathp@prisonalliance.org"
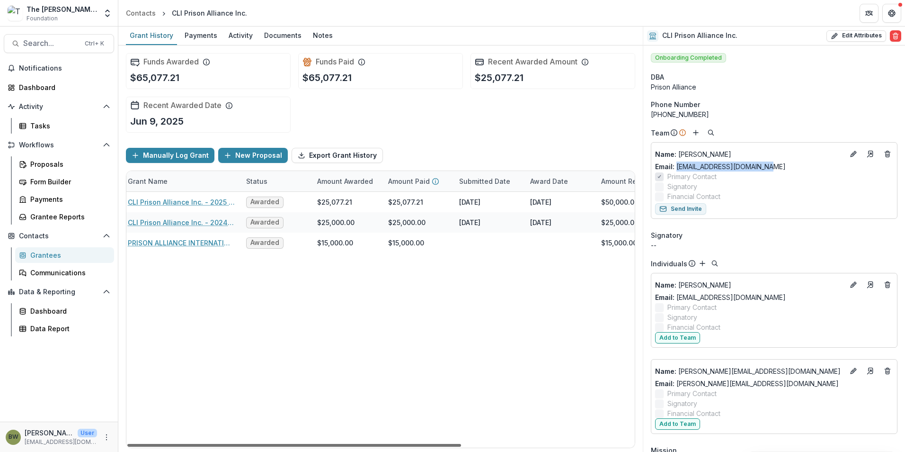
scroll to position [0, 66]
drag, startPoint x: 423, startPoint y: 444, endPoint x: 466, endPoint y: 444, distance: 43.6
click at [461, 444] on div at bounding box center [294, 445] width 334 height 3
click at [309, 36] on div "Notes" at bounding box center [322, 35] width 27 height 14
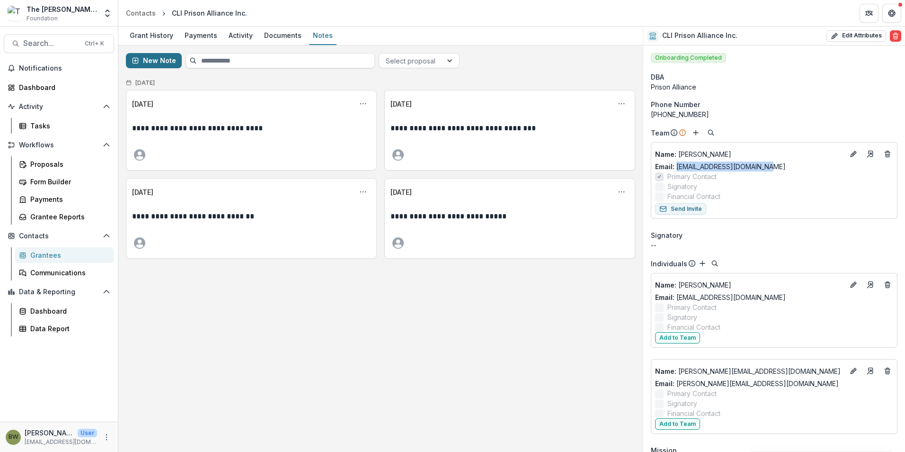
click at [162, 67] on button "New Note" at bounding box center [154, 60] width 56 height 15
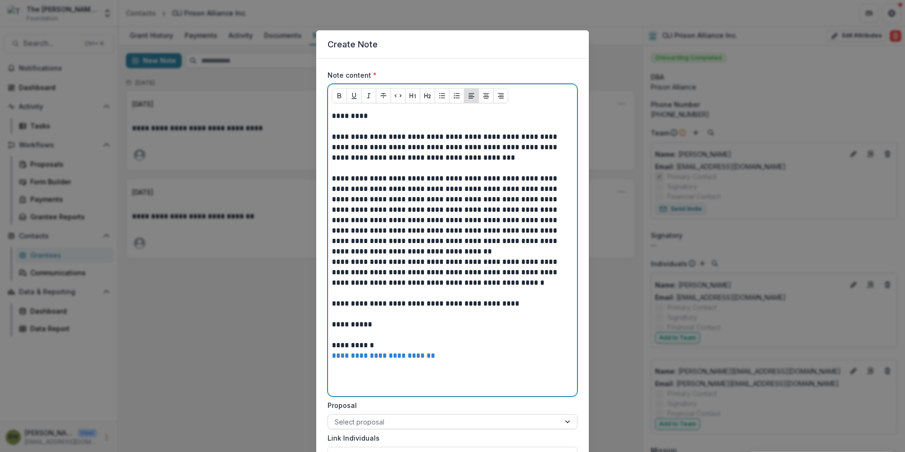
scroll to position [86, 0]
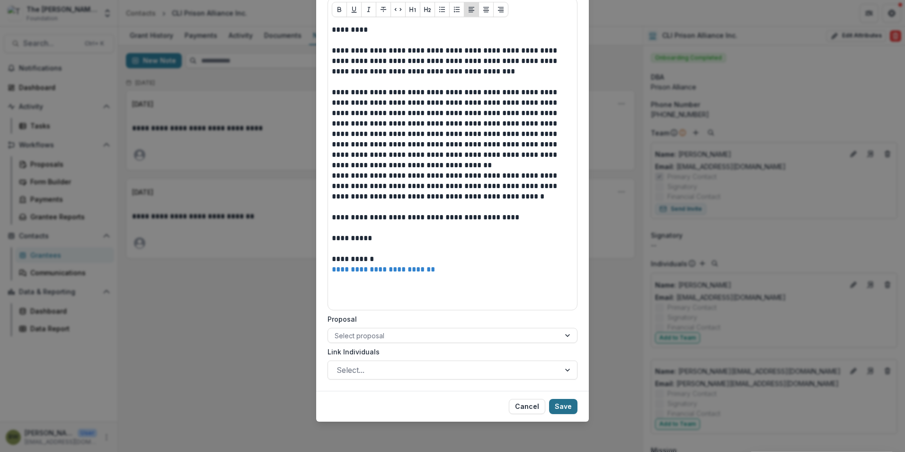
click at [563, 405] on button "Save" at bounding box center [563, 406] width 28 height 15
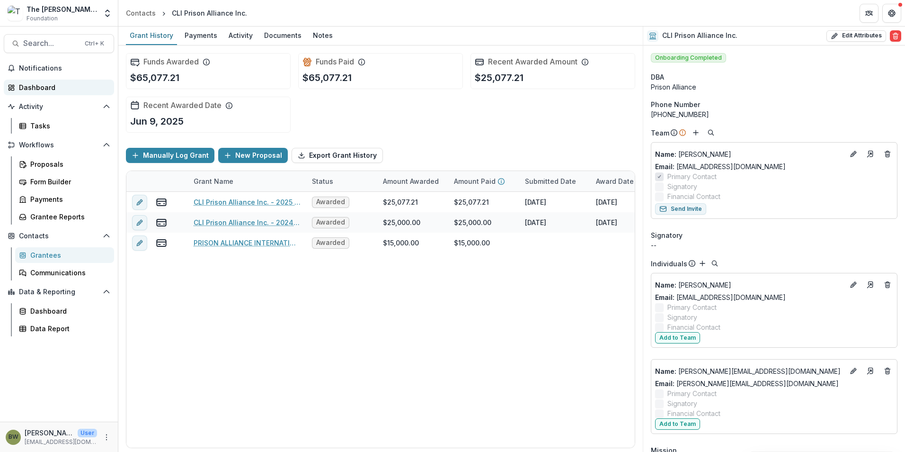
click at [37, 87] on div "Dashboard" at bounding box center [63, 87] width 88 height 10
